Goal: Transaction & Acquisition: Purchase product/service

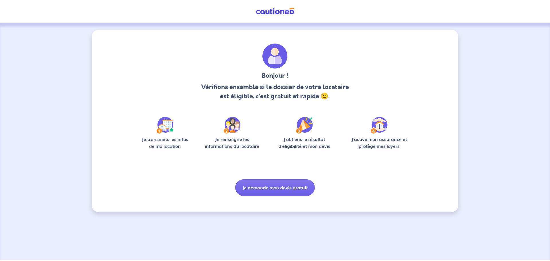
click at [288, 13] on img at bounding box center [274, 11] width 43 height 7
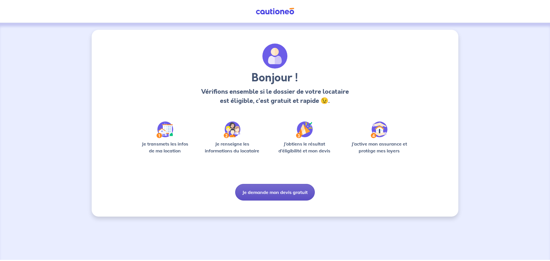
click at [269, 197] on button "Je demande mon devis gratuit" at bounding box center [275, 192] width 80 height 17
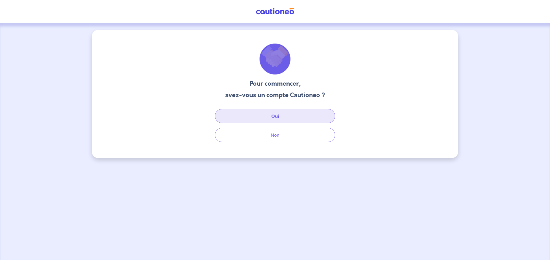
click at [289, 113] on button "Oui" at bounding box center [275, 116] width 120 height 14
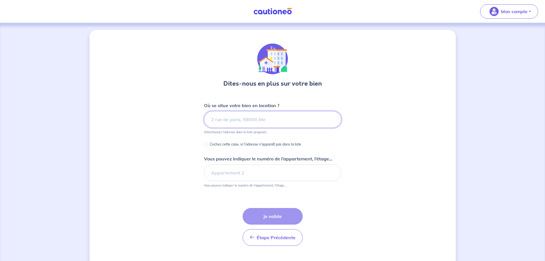
click at [237, 120] on input at bounding box center [272, 119] width 137 height 17
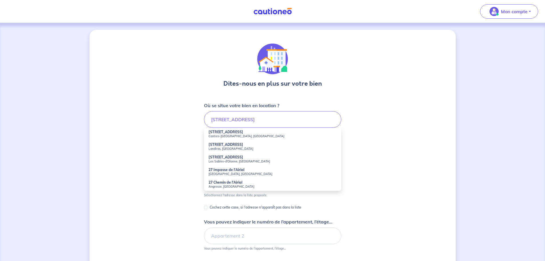
click at [238, 135] on small "Castres-[GEOGRAPHIC_DATA], [GEOGRAPHIC_DATA]" at bounding box center [273, 136] width 128 height 4
type input "[STREET_ADDRESS]"
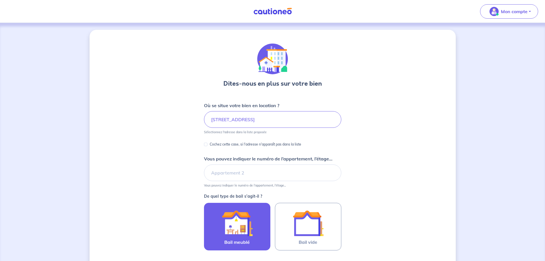
click at [240, 205] on label "Bail meublé" at bounding box center [237, 227] width 66 height 48
click at [0, 0] on input "Bail meublé" at bounding box center [0, 0] width 0 height 0
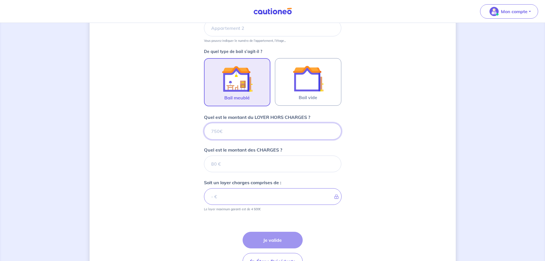
scroll to position [145, 0]
click at [235, 128] on input "Quel est le montant du LOYER HORS CHARGES ?" at bounding box center [272, 130] width 137 height 17
type input "9"
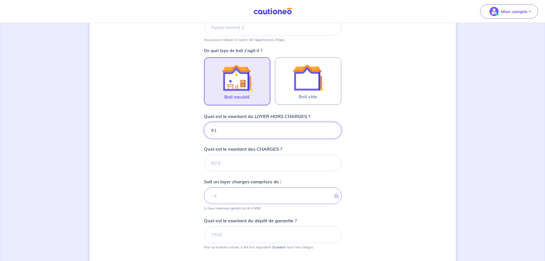
type input "915"
click at [238, 160] on input "Quel est le montant des CHARGES ?" at bounding box center [272, 163] width 137 height 17
type input "15"
type input "930"
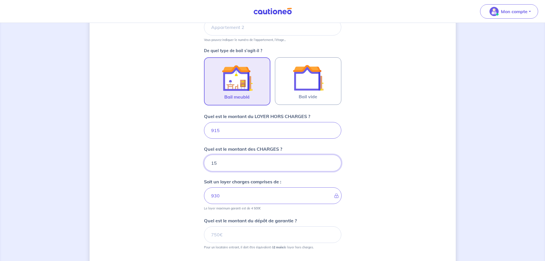
type input "15"
click at [232, 231] on input "Quel est le montant du dépôt de garantie ?" at bounding box center [272, 234] width 137 height 17
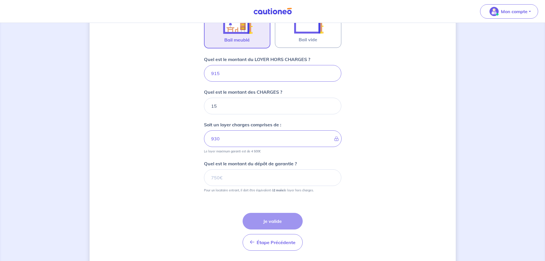
scroll to position [203, 0]
click at [213, 184] on input "Quel est le montant du dépôt de garantie ?" at bounding box center [272, 177] width 137 height 17
type input "1830"
click at [272, 218] on button "Je valide" at bounding box center [273, 220] width 60 height 17
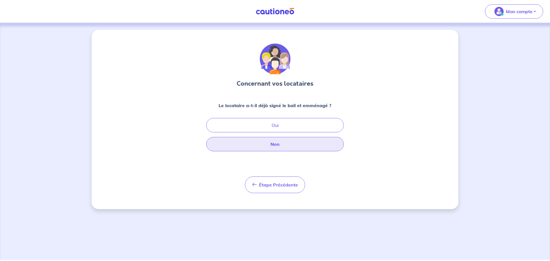
click at [274, 147] on button "Non" at bounding box center [274, 144] width 137 height 14
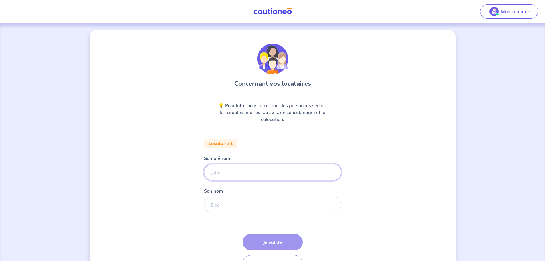
click at [225, 167] on input "Son prénom" at bounding box center [272, 172] width 137 height 17
type input "Marion"
type input "b"
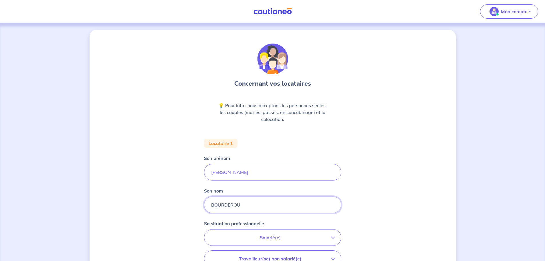
type input "BOURDEROU"
click at [289, 239] on p "Salarié(e)" at bounding box center [270, 237] width 121 height 7
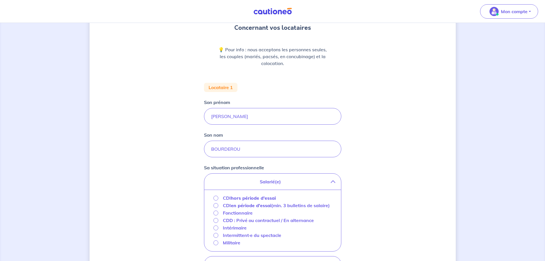
scroll to position [57, 0]
click at [215, 197] on input "CDI hors période d'essai" at bounding box center [216, 196] width 5 height 5
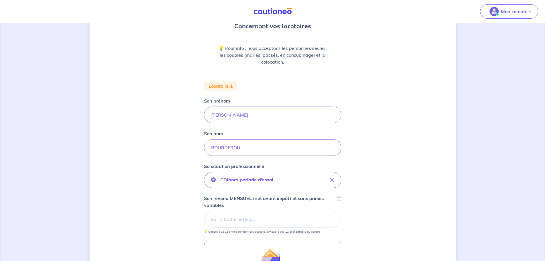
click at [254, 222] on input "Son revenu MENSUEL (net avant impôt) et sans primes variables i" at bounding box center [272, 219] width 137 height 17
click at [237, 220] on input "Son revenu MENSUEL (net avant impôt) et sans primes variables i" at bounding box center [272, 219] width 137 height 17
type input "2912.20"
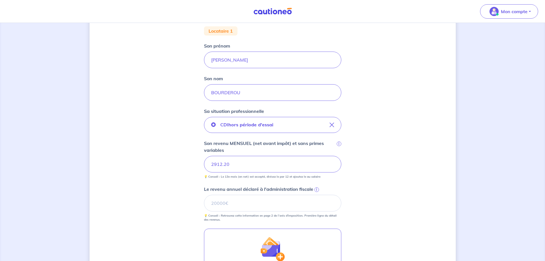
scroll to position [115, 0]
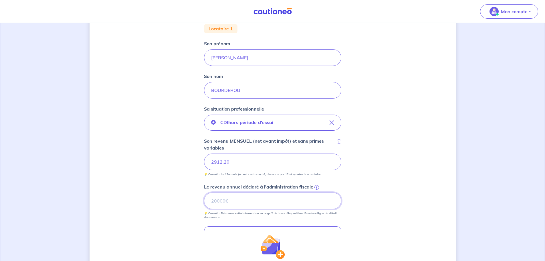
click at [252, 202] on input "Le revenu annuel déclaré à l'administration fiscale i" at bounding box center [272, 200] width 137 height 17
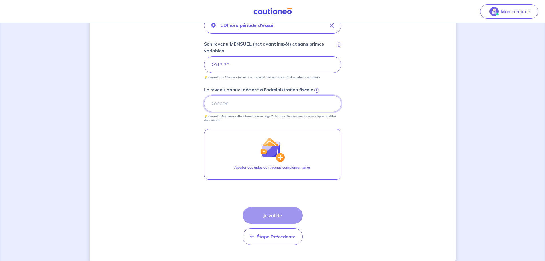
scroll to position [223, 0]
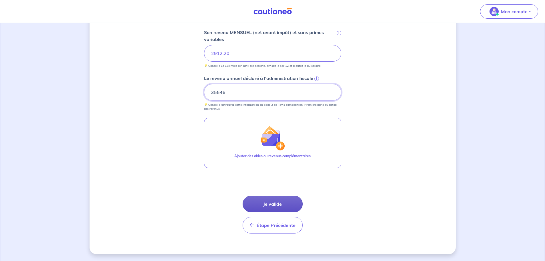
type input "35546"
click at [265, 208] on button "Je valide" at bounding box center [273, 204] width 60 height 17
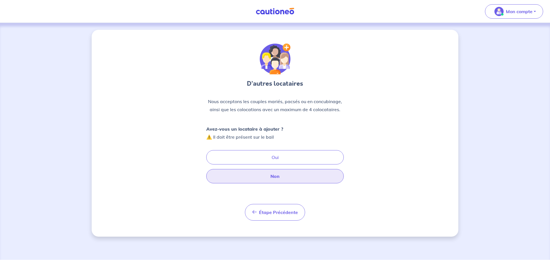
click at [263, 177] on button "Non" at bounding box center [274, 176] width 137 height 14
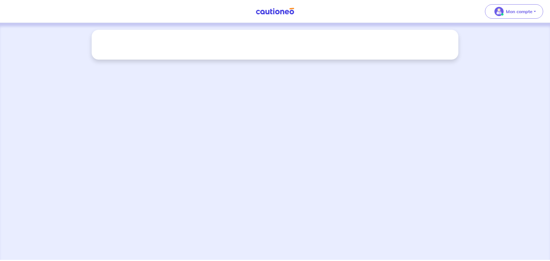
click at [315, 50] on div at bounding box center [275, 45] width 366 height 30
click at [498, 16] on button "Mon compte" at bounding box center [514, 11] width 58 height 14
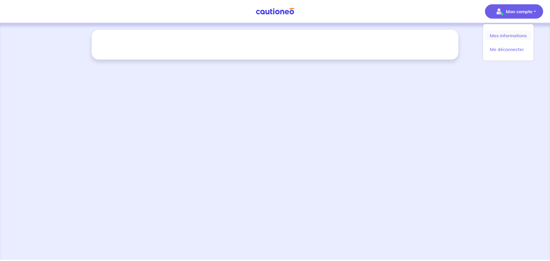
click at [496, 34] on link "Mes informations" at bounding box center [508, 35] width 46 height 9
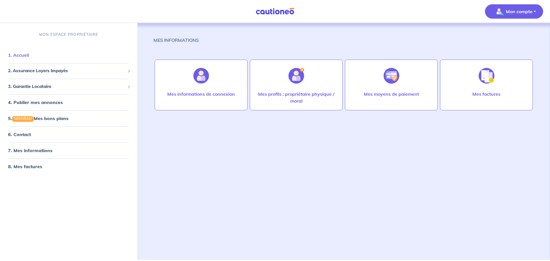
click at [29, 53] on link "1. Accueil" at bounding box center [18, 55] width 21 height 6
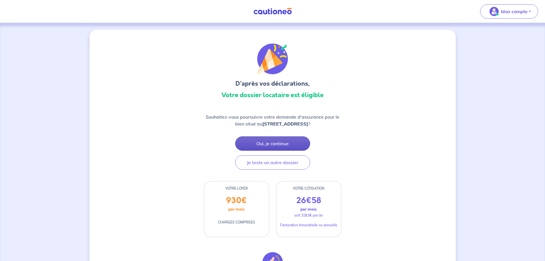
click at [261, 147] on button "Oui, je continue" at bounding box center [272, 143] width 75 height 14
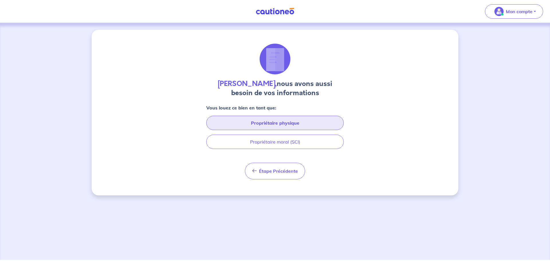
click at [250, 126] on button "Propriétaire physique" at bounding box center [274, 123] width 137 height 14
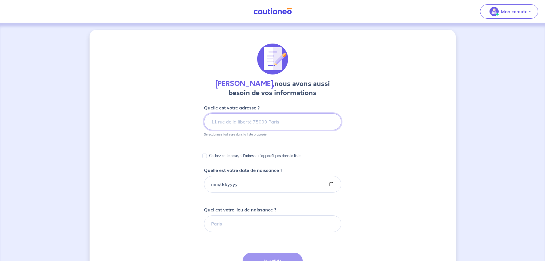
click at [239, 127] on input at bounding box center [272, 121] width 137 height 17
click at [233, 121] on input at bounding box center [272, 121] width 137 height 17
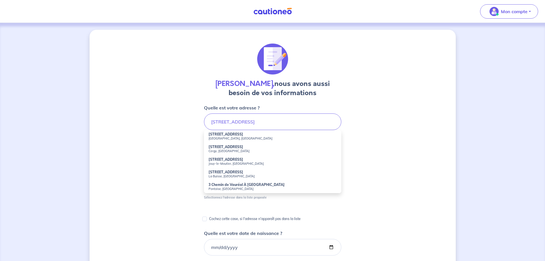
click at [228, 137] on small "Biarritz, France" at bounding box center [273, 138] width 128 height 4
type input "3 Rue de Vauréal, Biarritz, France"
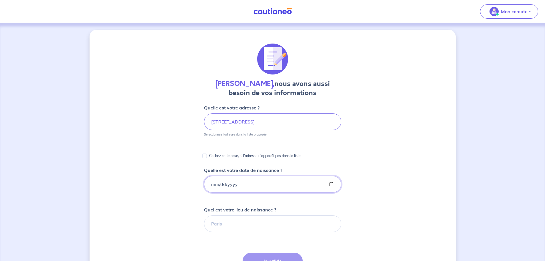
click at [247, 185] on input "Quelle est votre date de naissance ?" at bounding box center [272, 184] width 137 height 17
type input "1980-05-09"
click at [244, 226] on input "Quel est votre lieu de naissance ?" at bounding box center [272, 223] width 137 height 17
drag, startPoint x: 233, startPoint y: 222, endPoint x: 204, endPoint y: 225, distance: 29.4
click at [204, 225] on div "Agnes Pepay, nous avons aussi besoin de vos informations Quelle est votre adres…" at bounding box center [273, 215] width 366 height 370
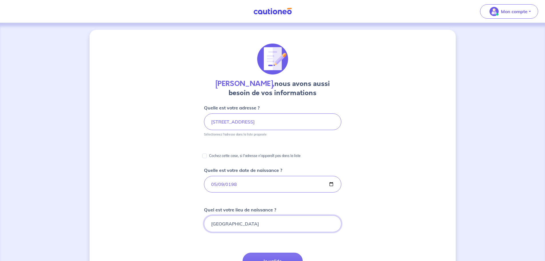
type input "PARIS"
click at [200, 247] on div "Agnes Pepay, nous avons aussi besoin de vos informations Quelle est votre adres…" at bounding box center [273, 215] width 366 height 370
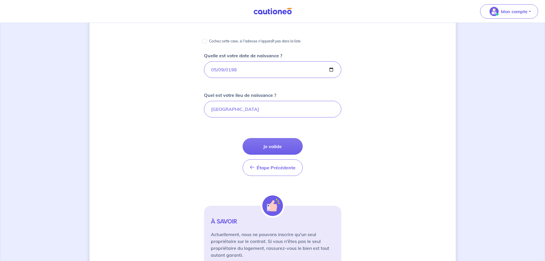
scroll to position [143, 0]
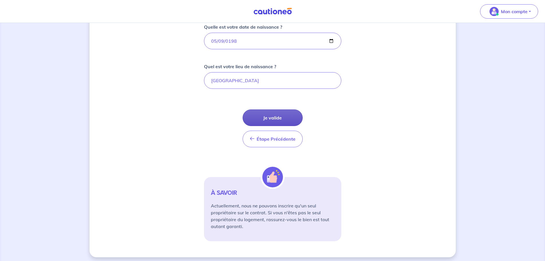
click at [271, 120] on button "Je valide" at bounding box center [273, 117] width 60 height 17
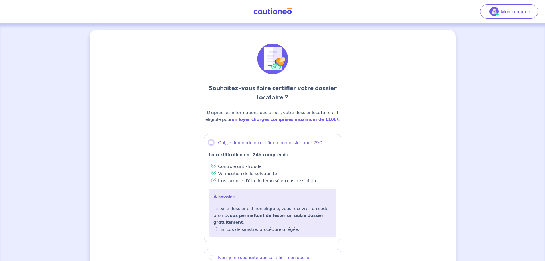
click at [211, 143] on input "Oui, je demande à certifier mon dossier pour 29€" at bounding box center [211, 142] width 5 height 5
radio input "true"
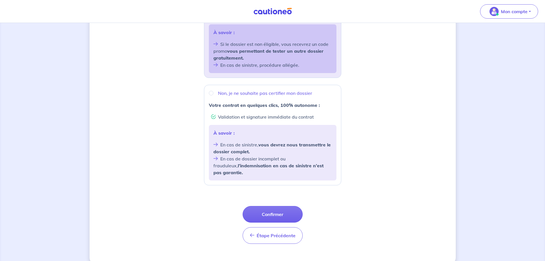
scroll to position [167, 0]
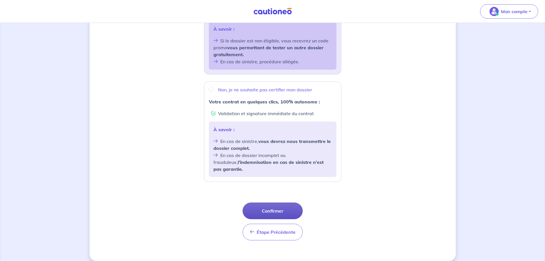
click at [261, 202] on button "Confirmer" at bounding box center [273, 210] width 60 height 17
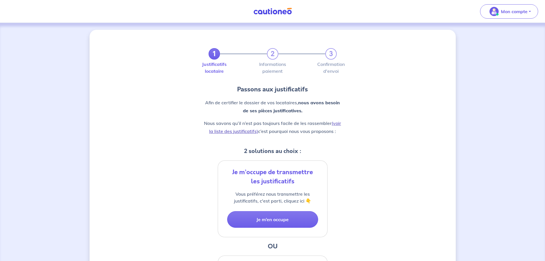
click at [229, 133] on link "(voir la liste des justificatifs)" at bounding box center [275, 127] width 132 height 14
click at [277, 220] on button "Je m’en occupe" at bounding box center [272, 219] width 91 height 17
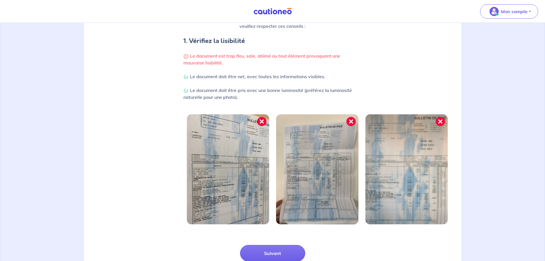
scroll to position [115, 0]
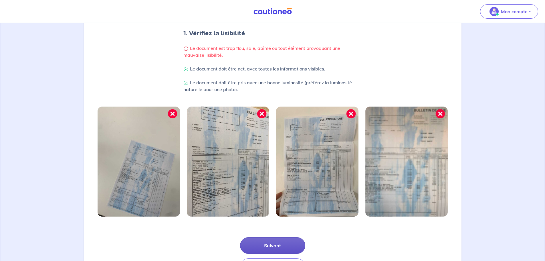
click at [265, 247] on button "Suivant" at bounding box center [272, 245] width 65 height 17
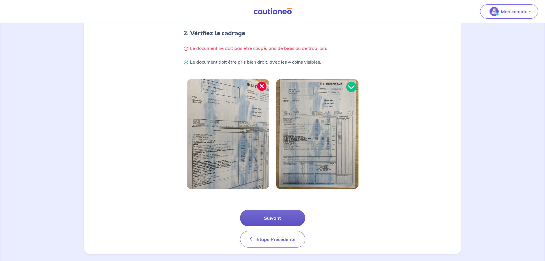
click at [279, 214] on button "Suivant" at bounding box center [272, 218] width 65 height 17
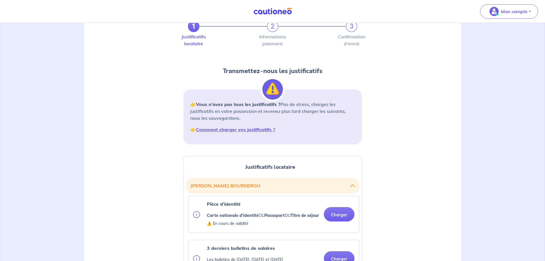
scroll to position [29, 0]
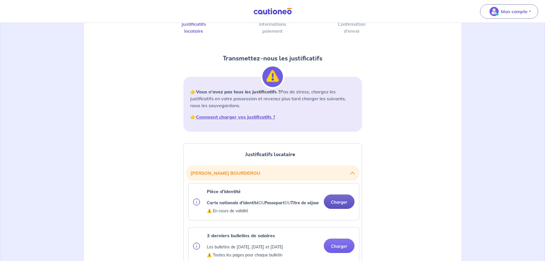
click at [337, 206] on button "Charger" at bounding box center [339, 201] width 31 height 14
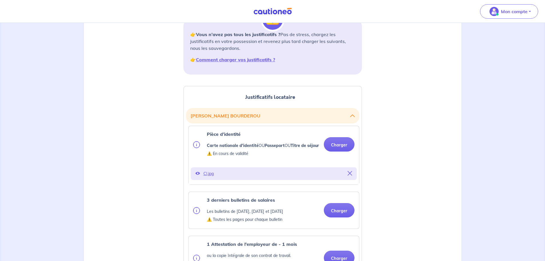
click at [209, 178] on p "CI.jpg" at bounding box center [274, 173] width 141 height 8
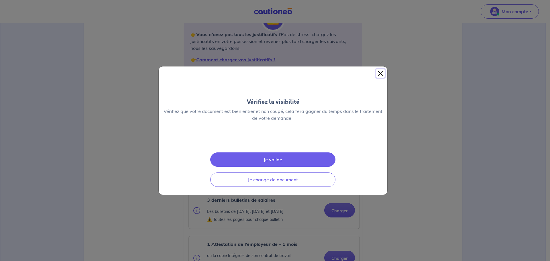
click at [382, 69] on button "Close" at bounding box center [380, 73] width 9 height 9
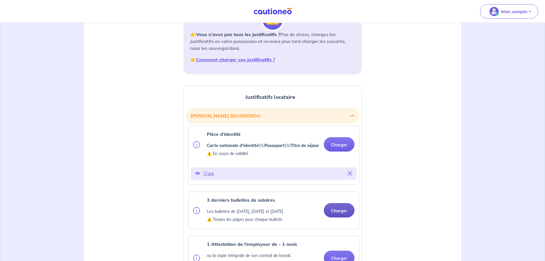
click at [342, 216] on button "Charger" at bounding box center [339, 210] width 31 height 14
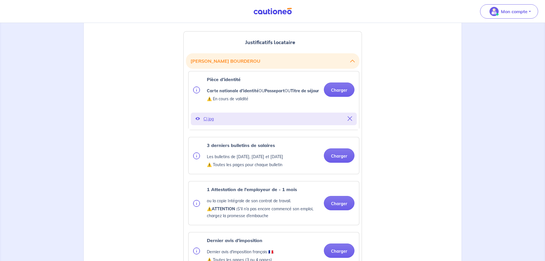
scroll to position [143, 0]
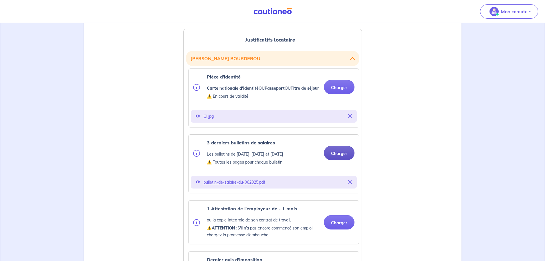
click at [336, 160] on button "Charger" at bounding box center [339, 153] width 31 height 14
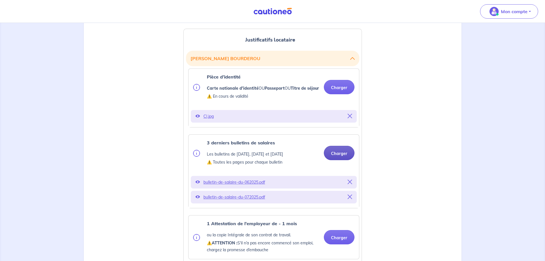
click at [334, 160] on button "Charger" at bounding box center [339, 153] width 31 height 14
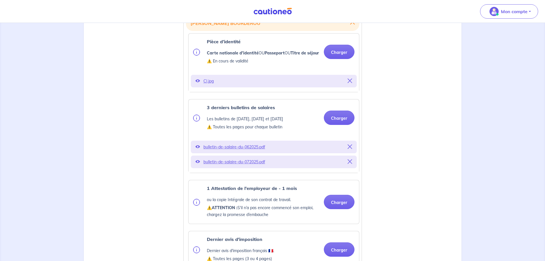
scroll to position [258, 0]
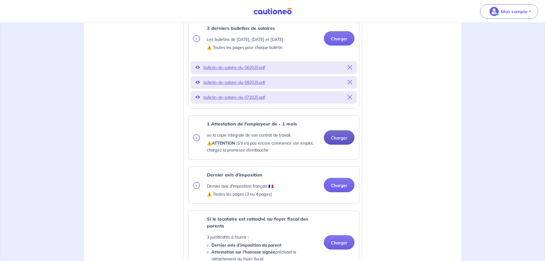
click at [334, 145] on button "Charger" at bounding box center [339, 137] width 31 height 14
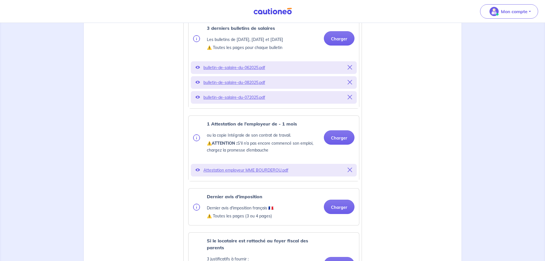
click at [257, 174] on p "Attestation employeur MME BOURDEROU.pdf" at bounding box center [274, 170] width 141 height 8
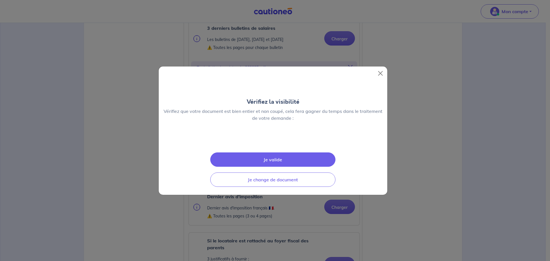
click at [275, 167] on button "Je valide" at bounding box center [272, 159] width 125 height 14
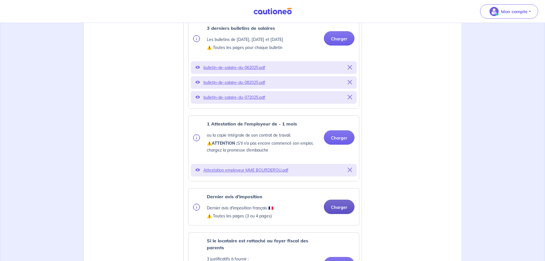
click at [336, 214] on button "Charger" at bounding box center [339, 207] width 31 height 14
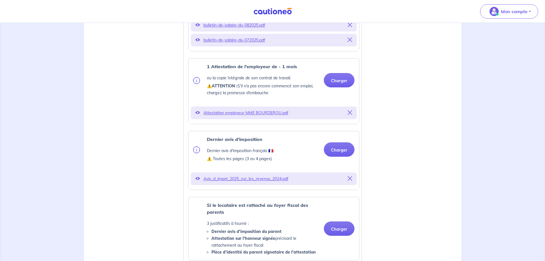
scroll to position [286, 0]
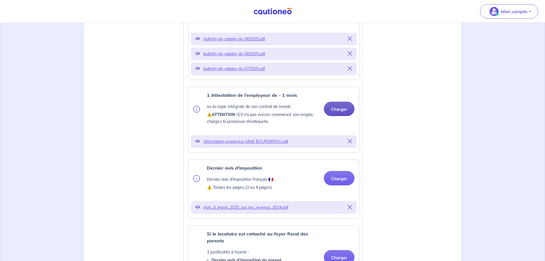
click at [342, 116] on button "Charger" at bounding box center [339, 109] width 31 height 14
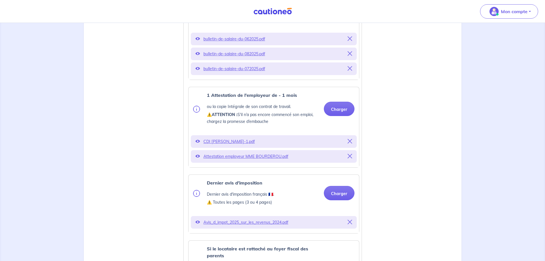
click at [198, 143] on icon at bounding box center [198, 141] width 5 height 5
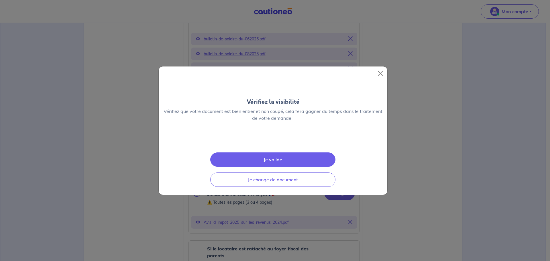
click at [273, 140] on img at bounding box center [273, 140] width 0 height 0
click at [277, 167] on button "Je valide" at bounding box center [272, 159] width 125 height 14
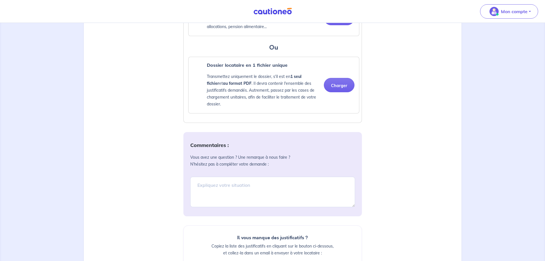
scroll to position [630, 0]
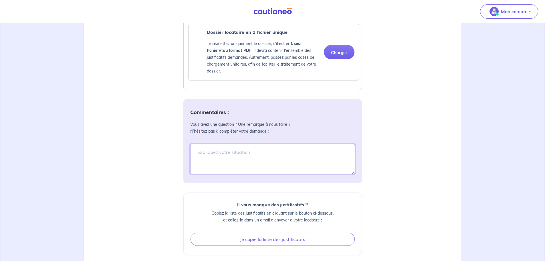
click at [227, 157] on textarea at bounding box center [272, 159] width 165 height 30
type textarea "m"
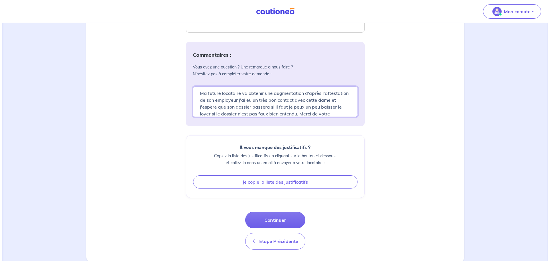
scroll to position [9, 0]
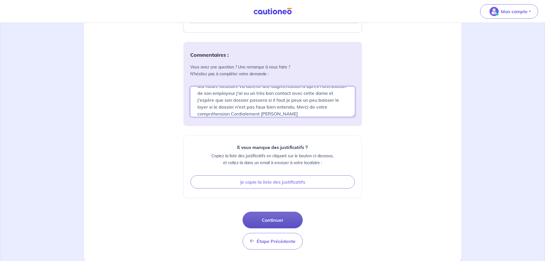
type textarea "Ma future locataire va obtenir une augmentation d'après l'attestation de son em…"
click at [284, 228] on button "Continuer" at bounding box center [273, 220] width 60 height 17
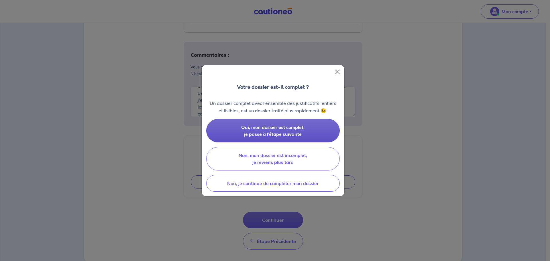
click at [263, 136] on span "Oui, mon dossier est complet, je passe à l’étape suivante" at bounding box center [272, 130] width 63 height 13
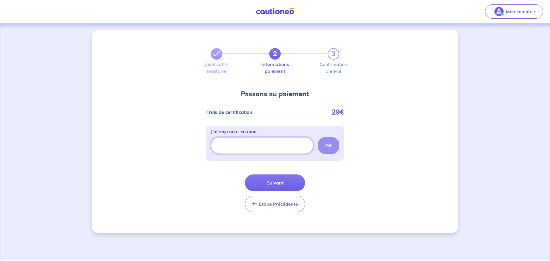
click at [245, 148] on input "J’ai reçu un e-coupon" at bounding box center [262, 145] width 102 height 17
click at [274, 186] on button "Suivant" at bounding box center [275, 182] width 60 height 17
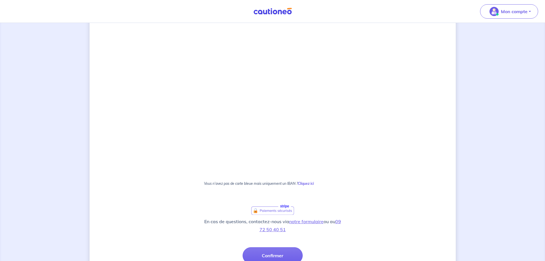
scroll to position [278, 0]
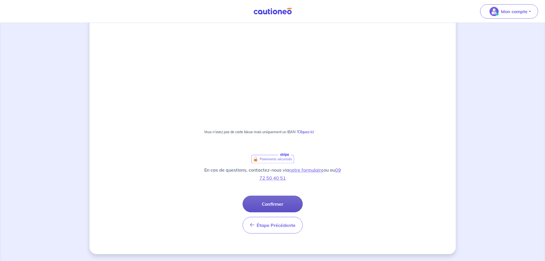
click at [282, 205] on button "Confirmer" at bounding box center [273, 204] width 60 height 17
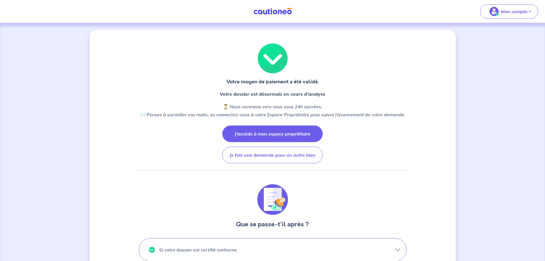
click at [255, 135] on button "J’accède à mon espace propriétaire" at bounding box center [272, 133] width 100 height 17
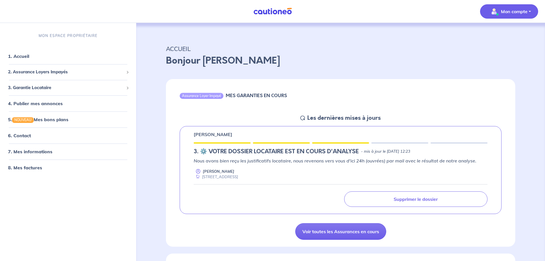
click at [524, 13] on p "Mon compte" at bounding box center [514, 11] width 27 height 7
click at [501, 52] on link "Me déconnecter" at bounding box center [504, 49] width 46 height 9
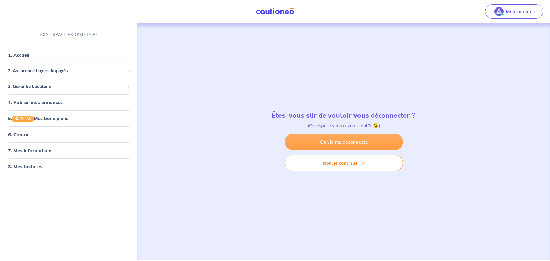
click at [349, 144] on link "Oui, je me déconnecte" at bounding box center [344, 141] width 118 height 17
